Goal: Navigation & Orientation: Find specific page/section

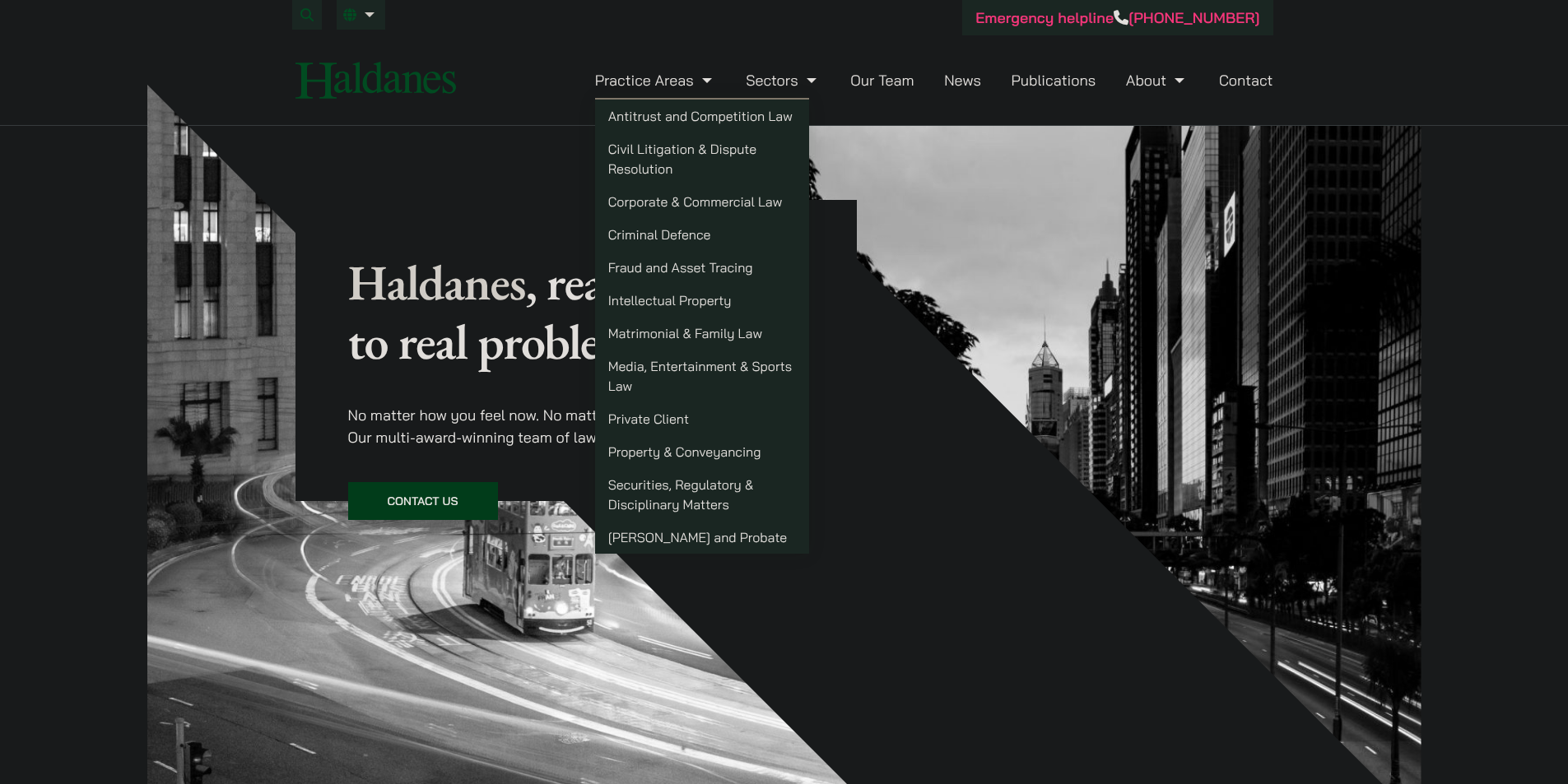
click at [864, 87] on link "Our Team" at bounding box center [882, 80] width 64 height 19
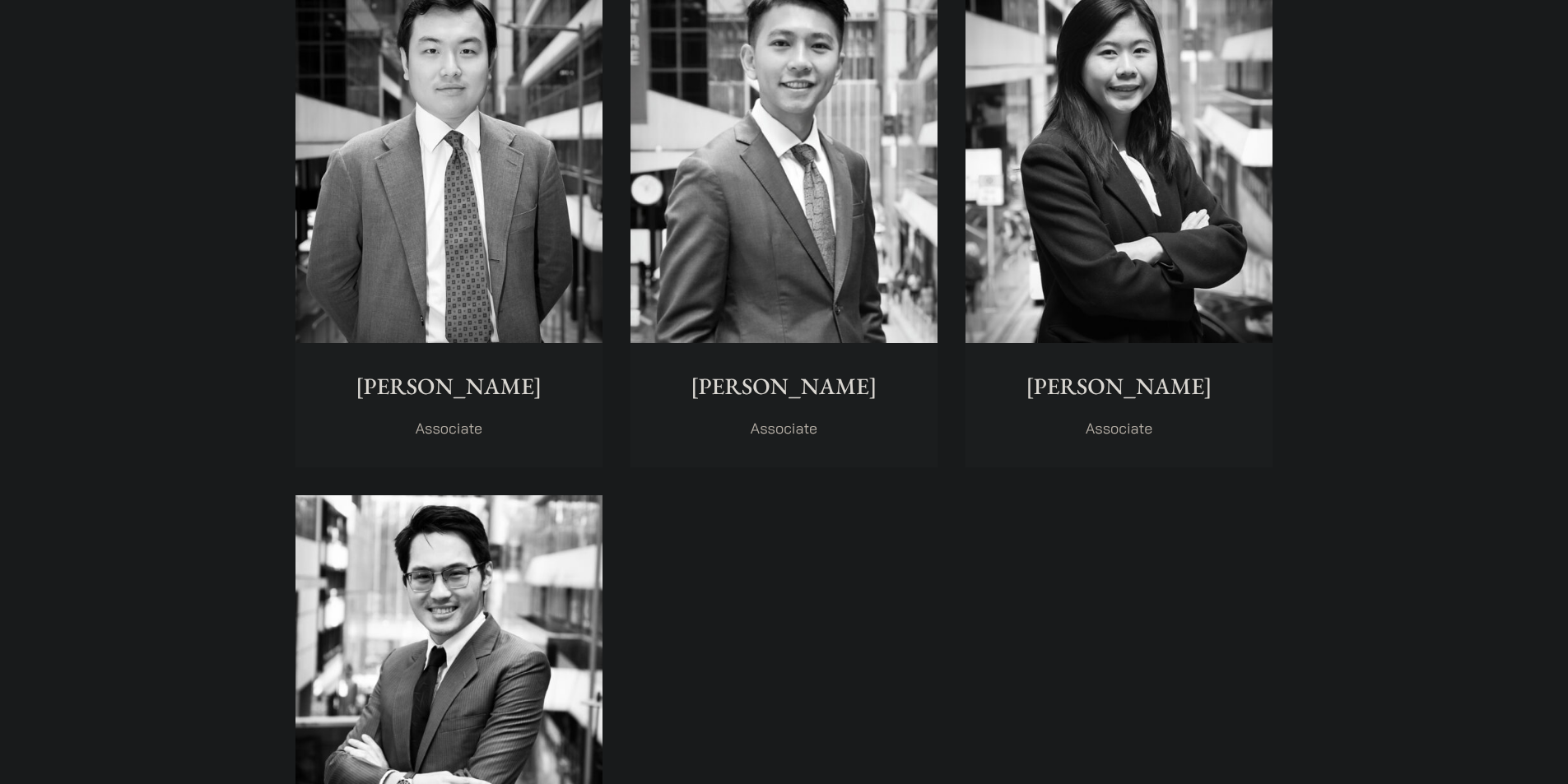
scroll to position [6750, 0]
